Goal: Information Seeking & Learning: Learn about a topic

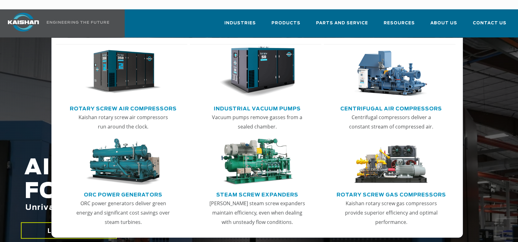
click at [151, 62] on img "Main menu" at bounding box center [123, 71] width 76 height 51
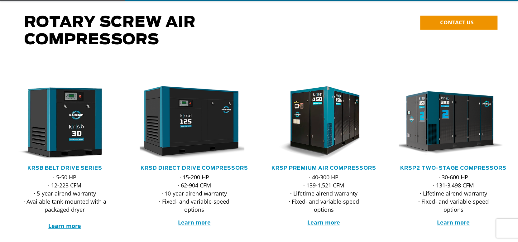
scroll to position [62, 0]
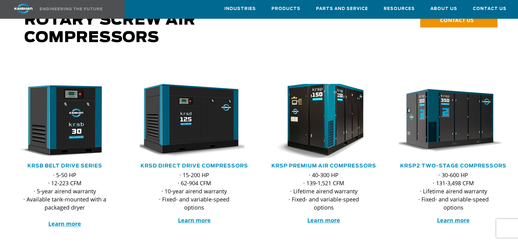
click at [289, 119] on img at bounding box center [319, 120] width 121 height 81
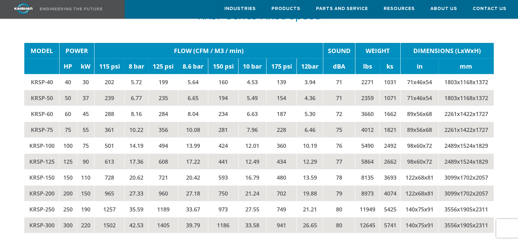
scroll to position [1029, 0]
